Goal: Transaction & Acquisition: Purchase product/service

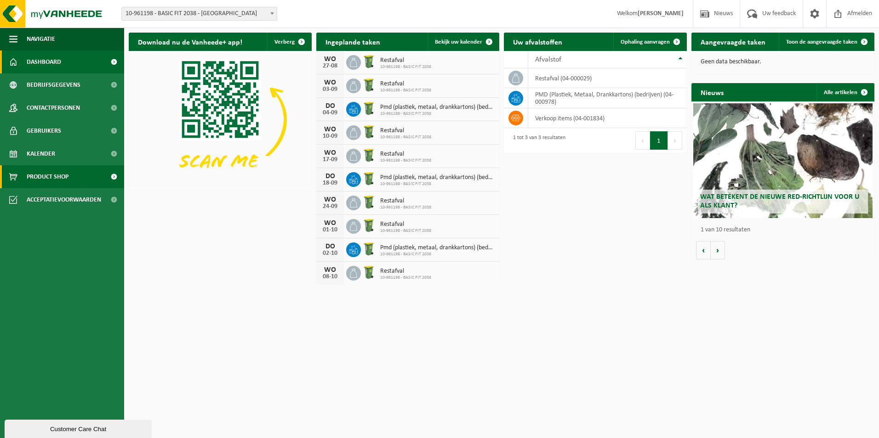
click at [38, 180] on span "Product Shop" at bounding box center [48, 176] width 42 height 23
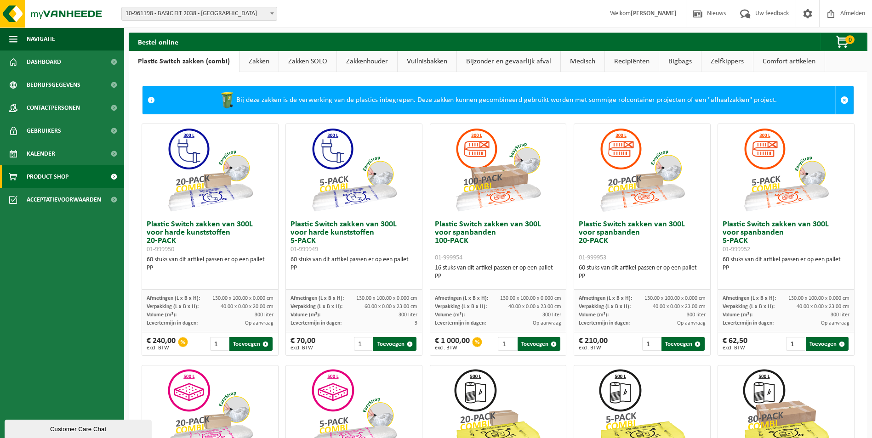
click at [261, 71] on link "Zakken" at bounding box center [258, 61] width 39 height 21
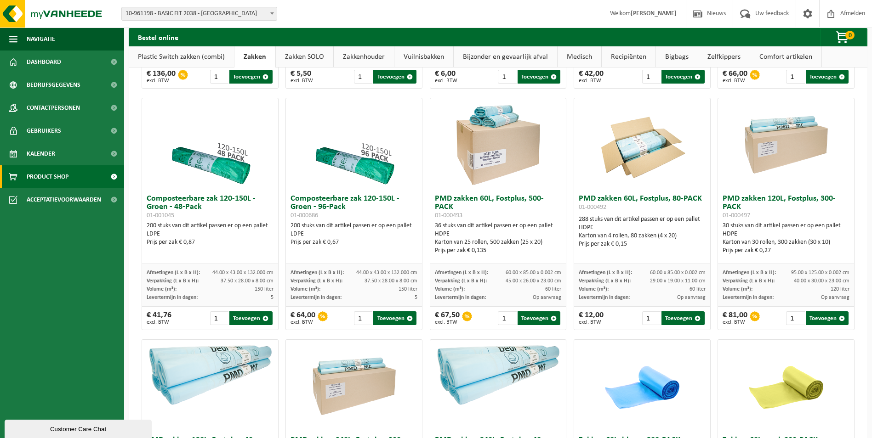
scroll to position [460, 0]
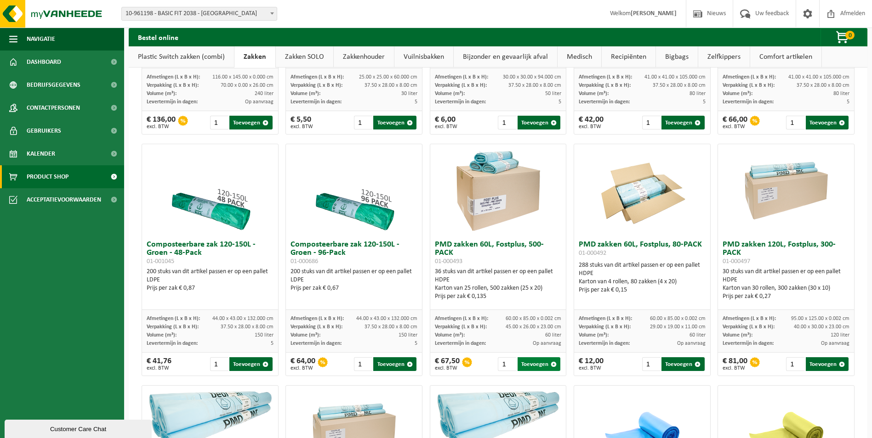
click at [549, 360] on button "Toevoegen" at bounding box center [538, 365] width 43 height 14
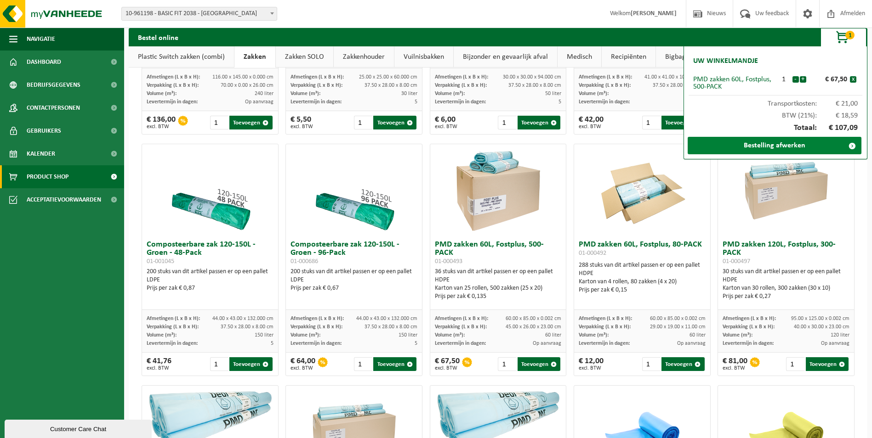
click at [780, 142] on link "Bestelling afwerken" at bounding box center [775, 145] width 174 height 17
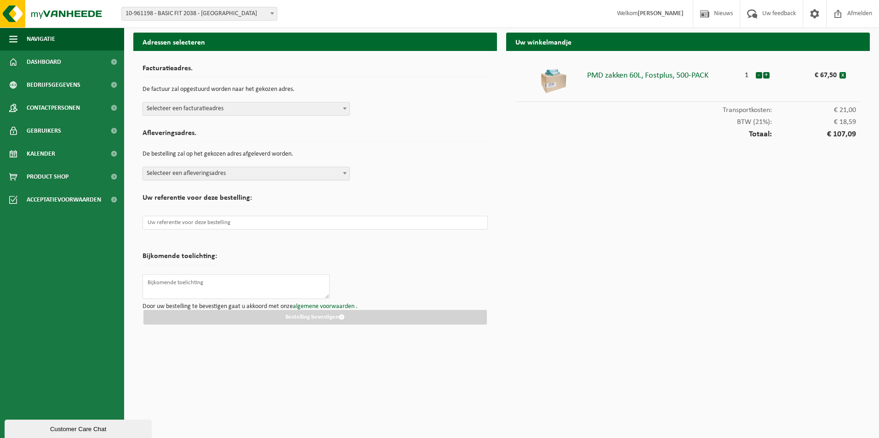
click at [315, 173] on span "Selecteer een afleveringsadres" at bounding box center [246, 173] width 206 height 13
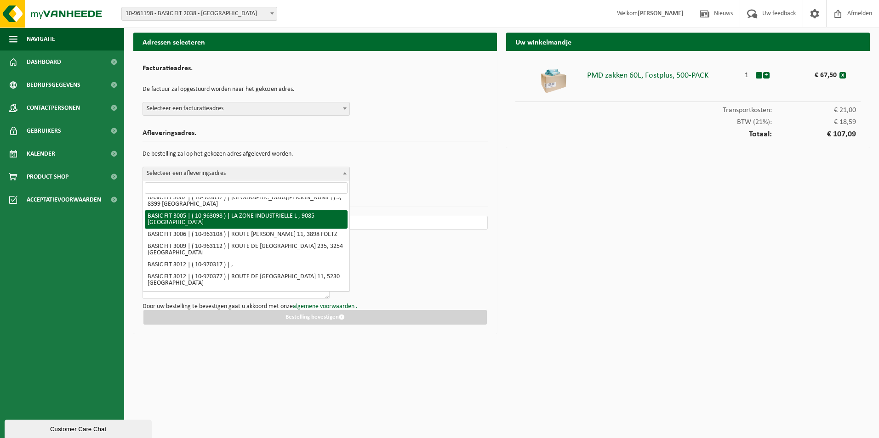
scroll to position [1597, 0]
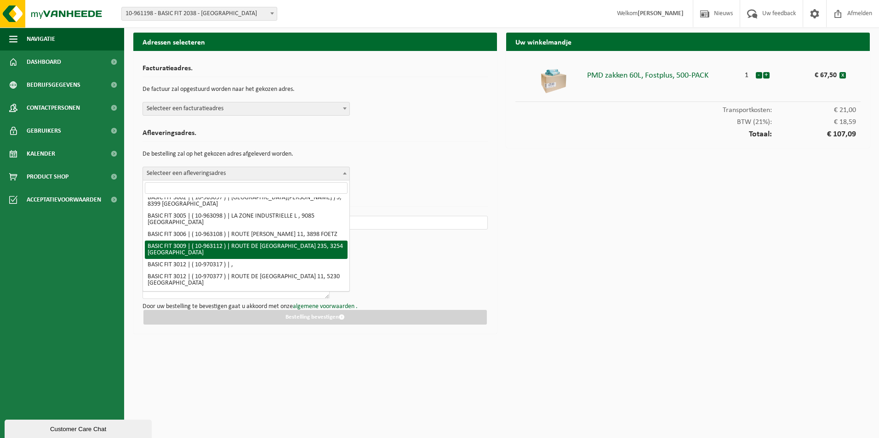
click at [337, 78] on div "Facturatieadres. De factuur zal opgestuurd worden naar het gekozen adres. Selec…" at bounding box center [314, 88] width 345 height 56
